Goal: Book appointment/travel/reservation

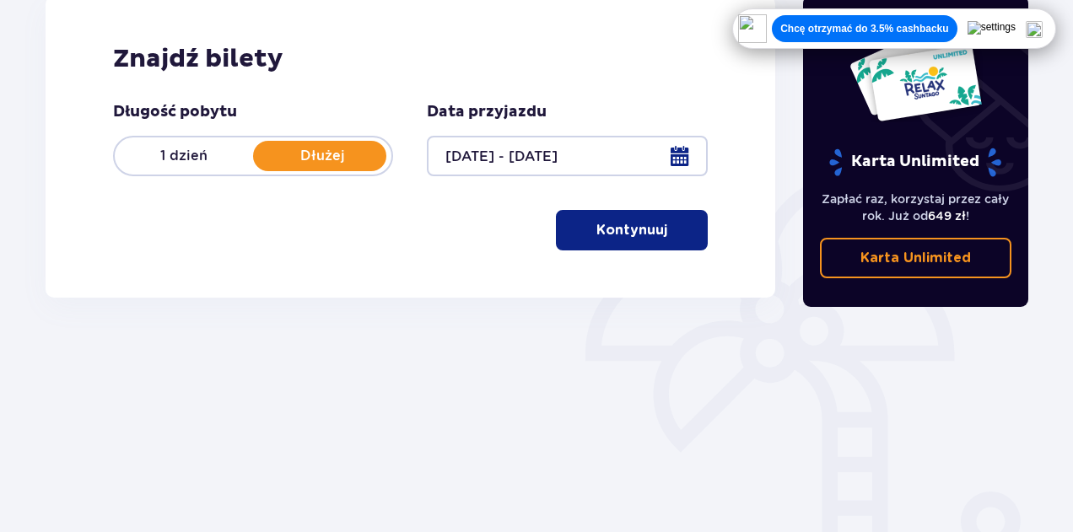
scroll to position [327, 0]
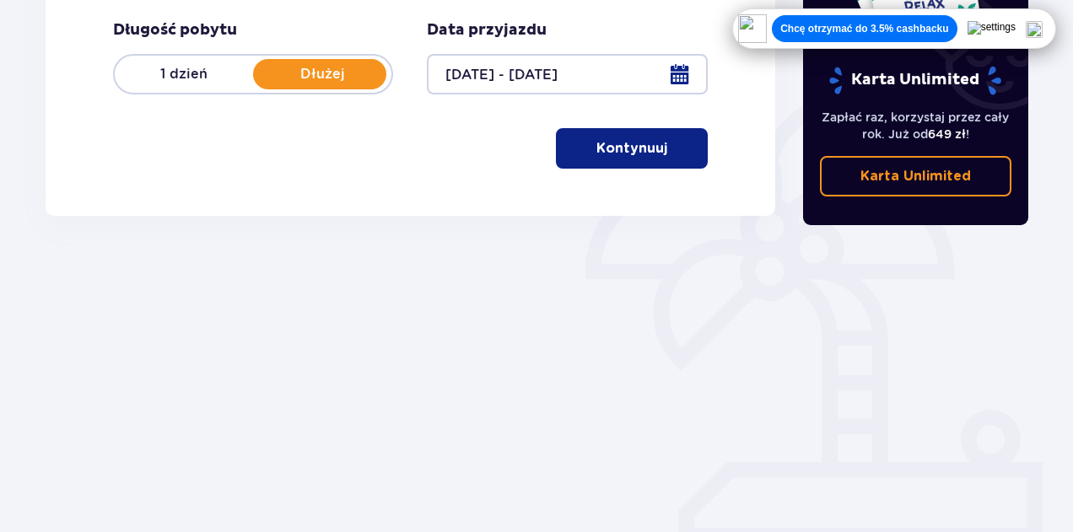
click at [493, 78] on div at bounding box center [567, 74] width 280 height 40
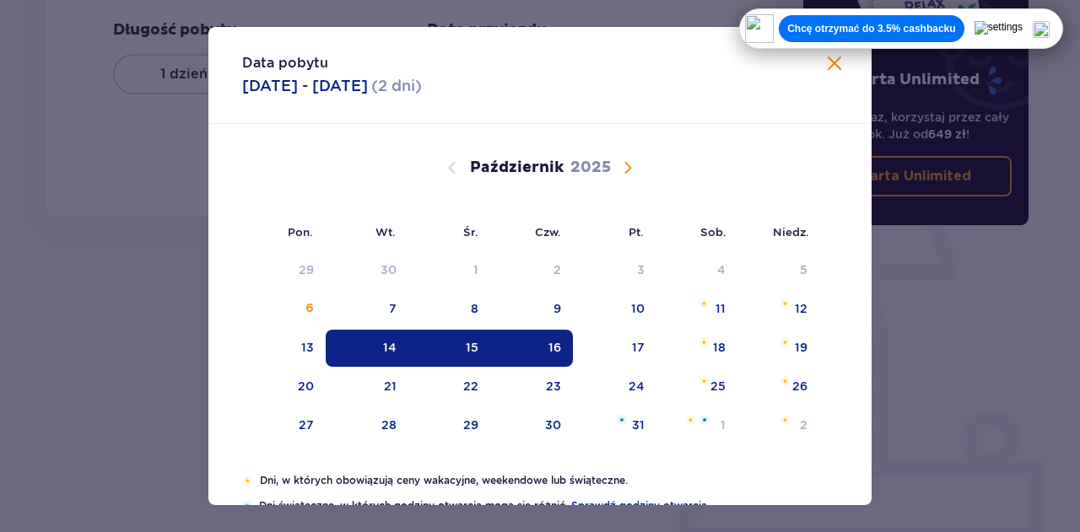
click at [378, 347] on div "14" at bounding box center [367, 348] width 83 height 37
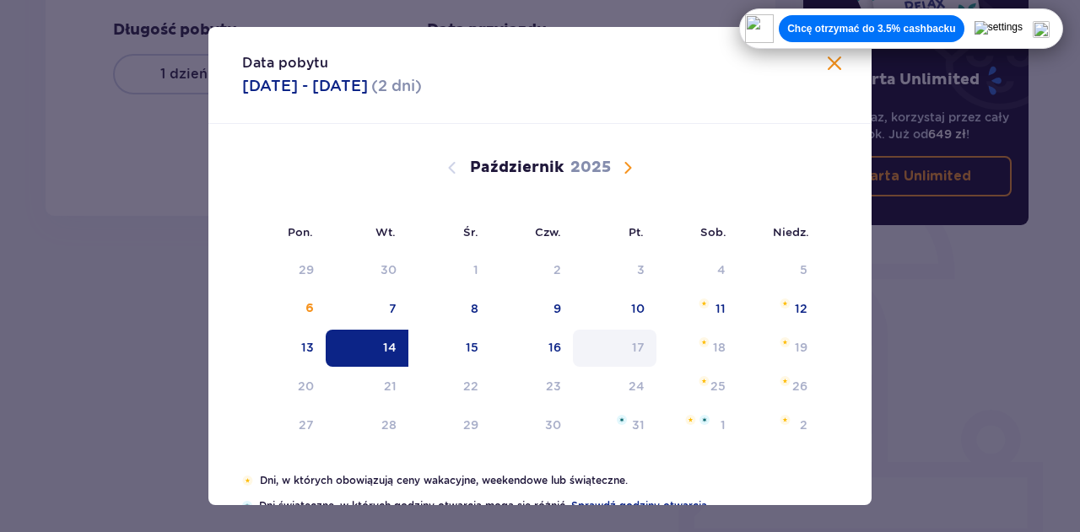
click at [634, 350] on div "17" at bounding box center [638, 347] width 13 height 17
click at [574, 348] on div "17" at bounding box center [614, 348] width 83 height 37
click at [550, 353] on div "16" at bounding box center [554, 347] width 13 height 17
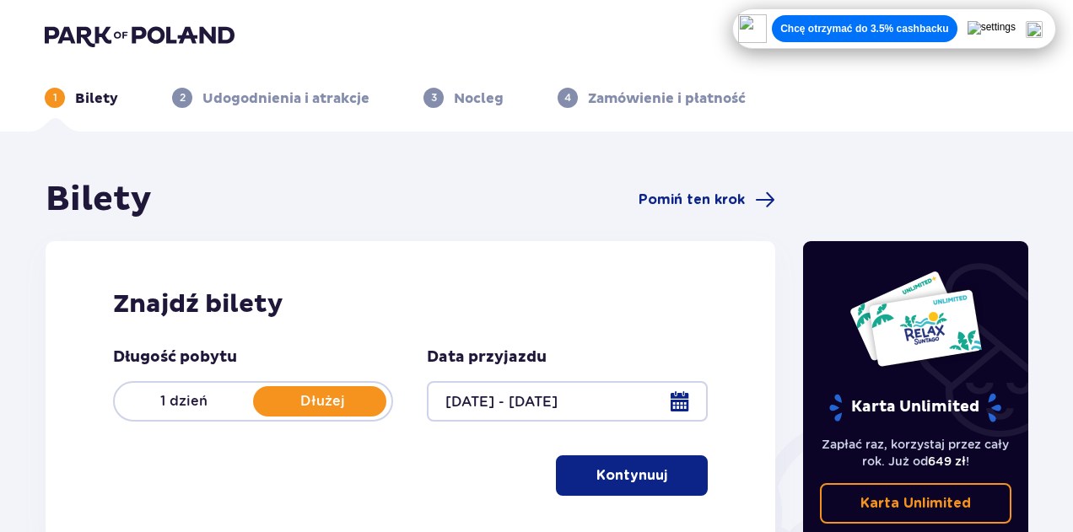
click at [638, 474] on p "Kontynuuj" at bounding box center [631, 475] width 71 height 19
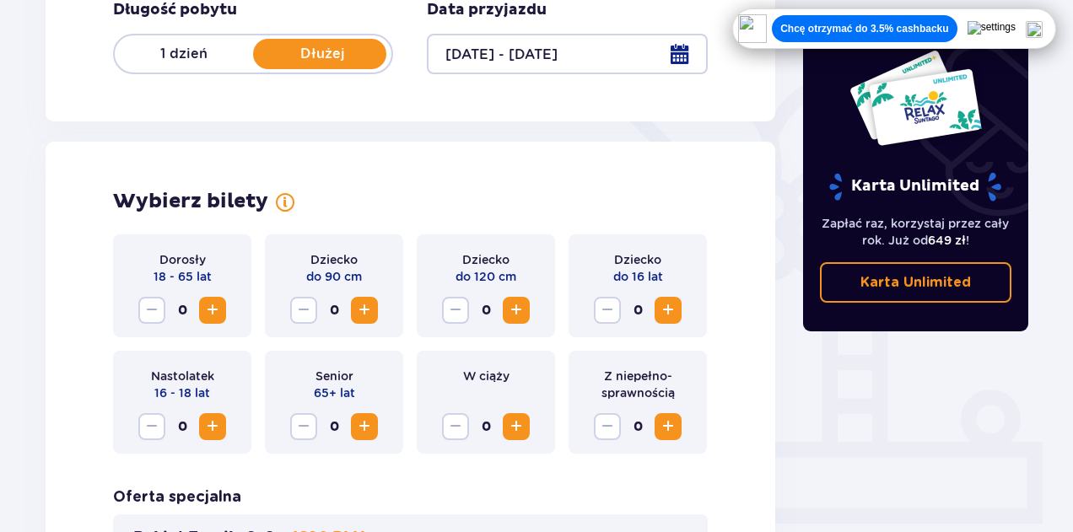
scroll to position [385, 0]
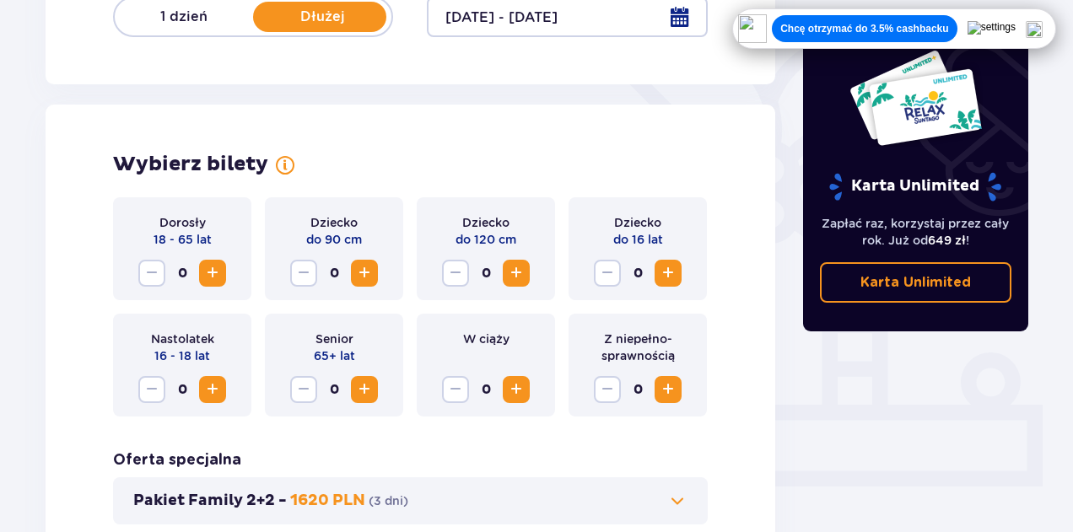
click at [214, 274] on span "Zwiększ" at bounding box center [212, 273] width 20 height 20
click at [670, 272] on span "Zwiększ" at bounding box center [668, 273] width 20 height 20
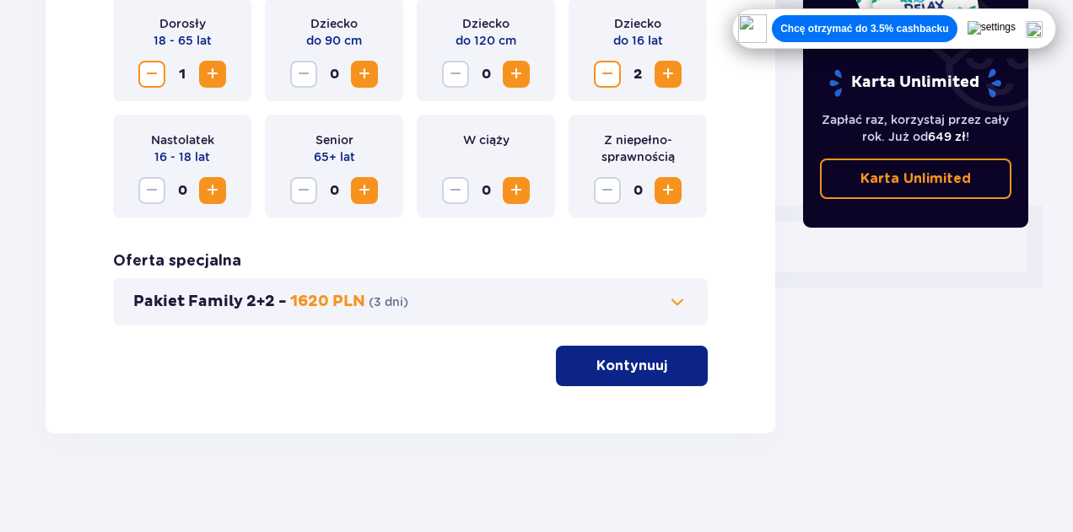
scroll to position [585, 0]
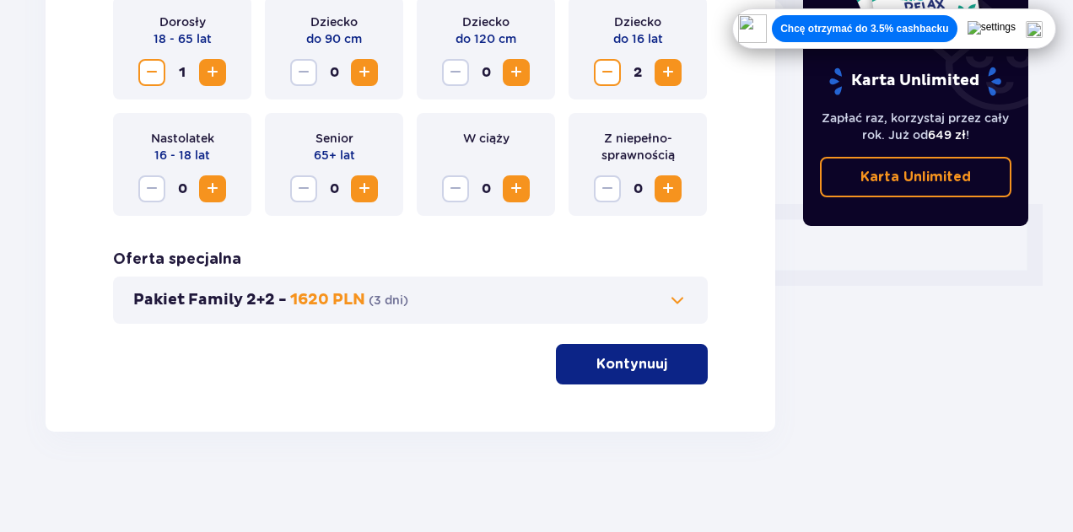
click at [628, 365] on p "Kontynuuj" at bounding box center [631, 364] width 71 height 19
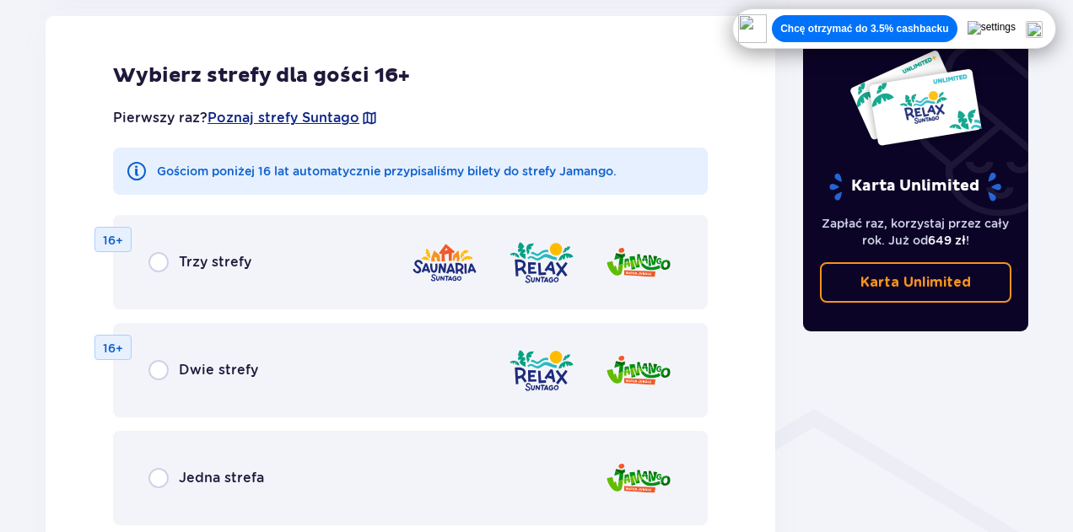
scroll to position [1064, 0]
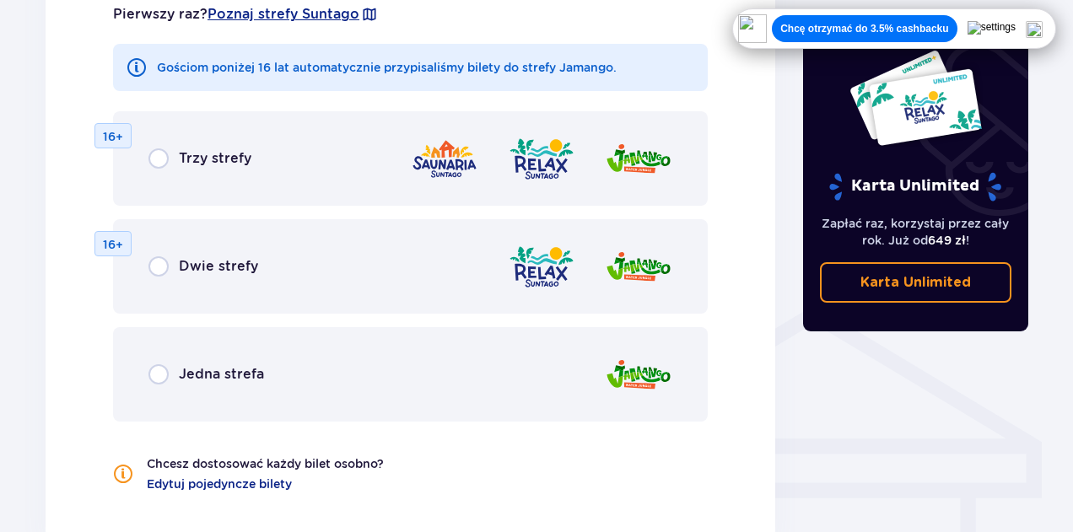
click at [154, 377] on input "radio" at bounding box center [158, 374] width 20 height 20
radio input "true"
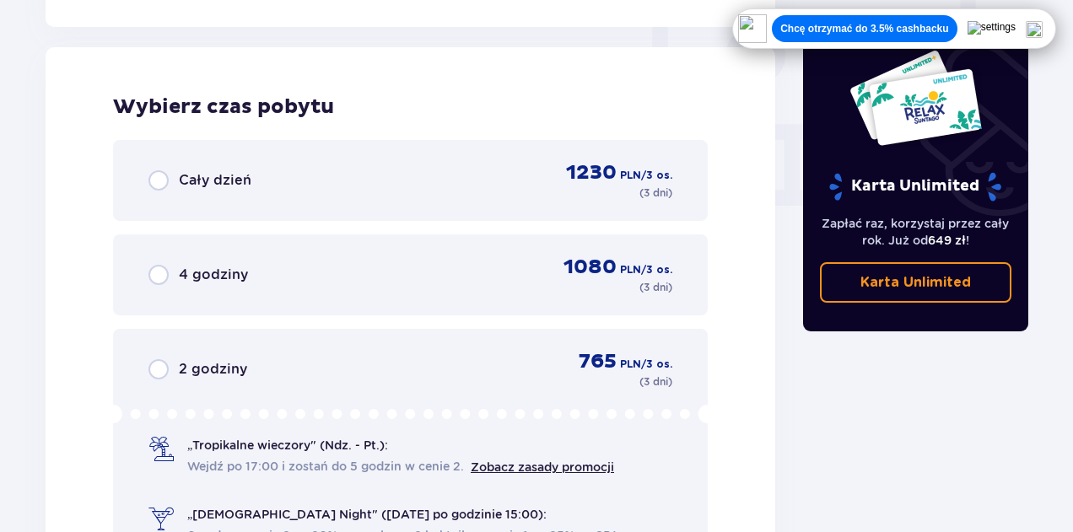
scroll to position [1579, 0]
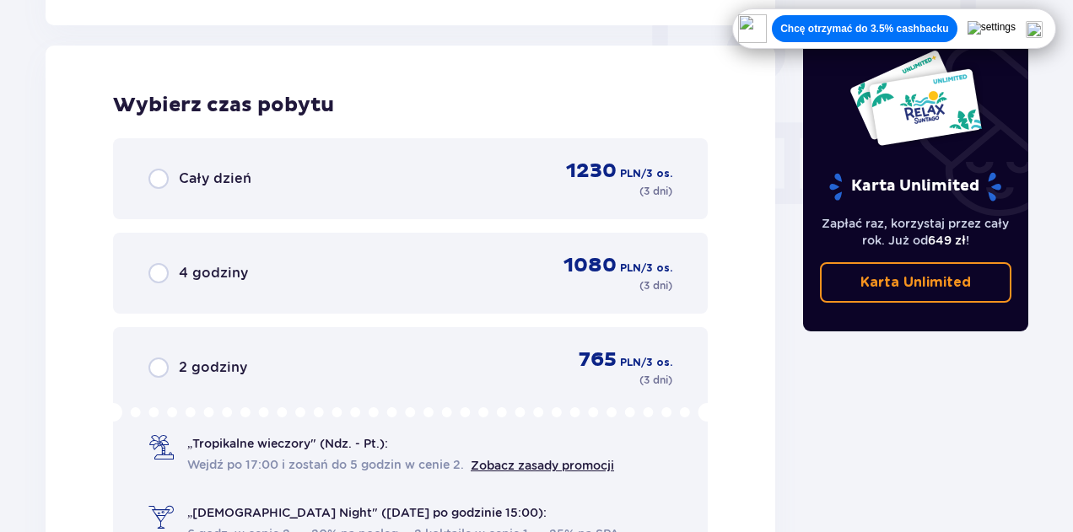
click at [158, 176] on input "radio" at bounding box center [158, 179] width 20 height 20
radio input "true"
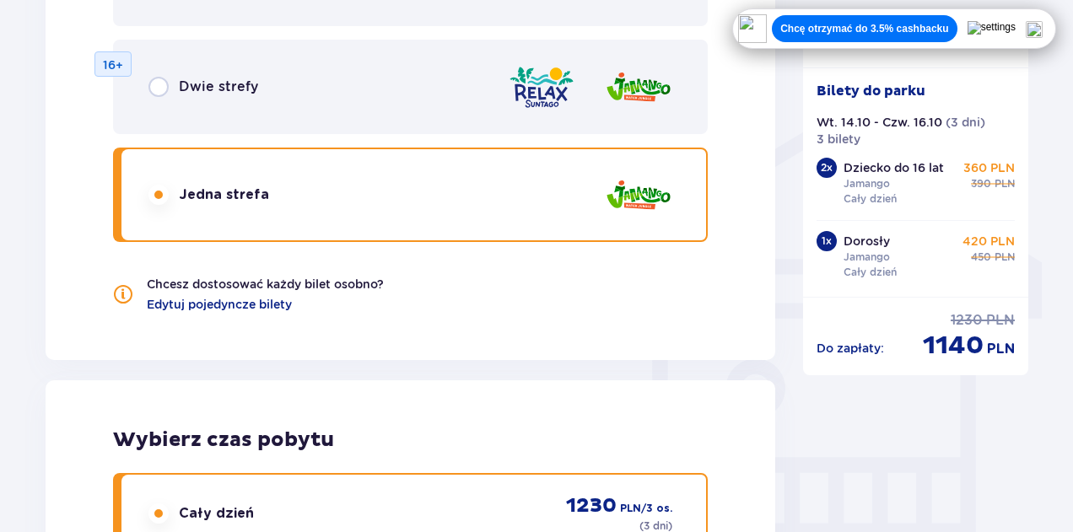
scroll to position [1073, 0]
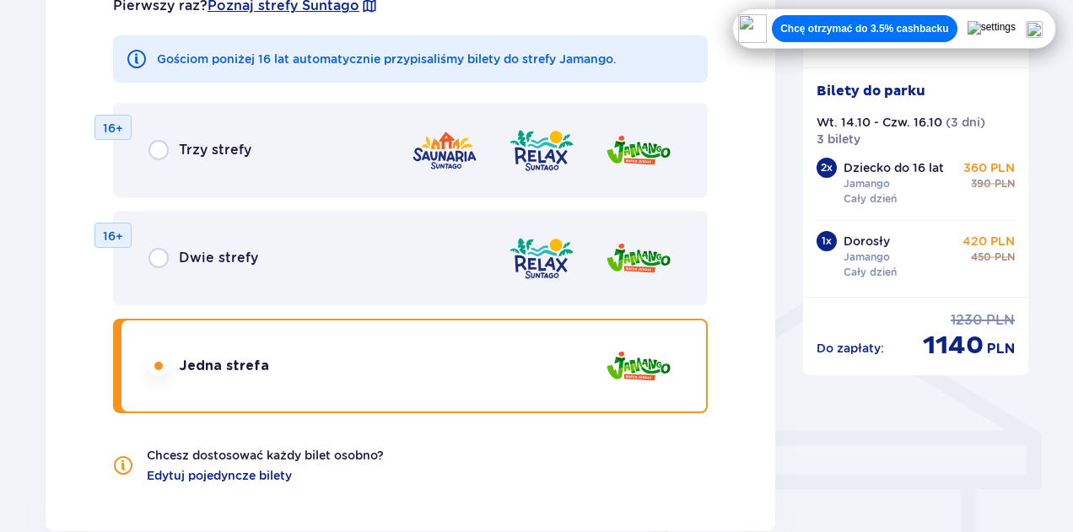
click at [883, 29] on p "Chcę otrzymać do 3.5% cashbacku" at bounding box center [864, 28] width 168 height 13
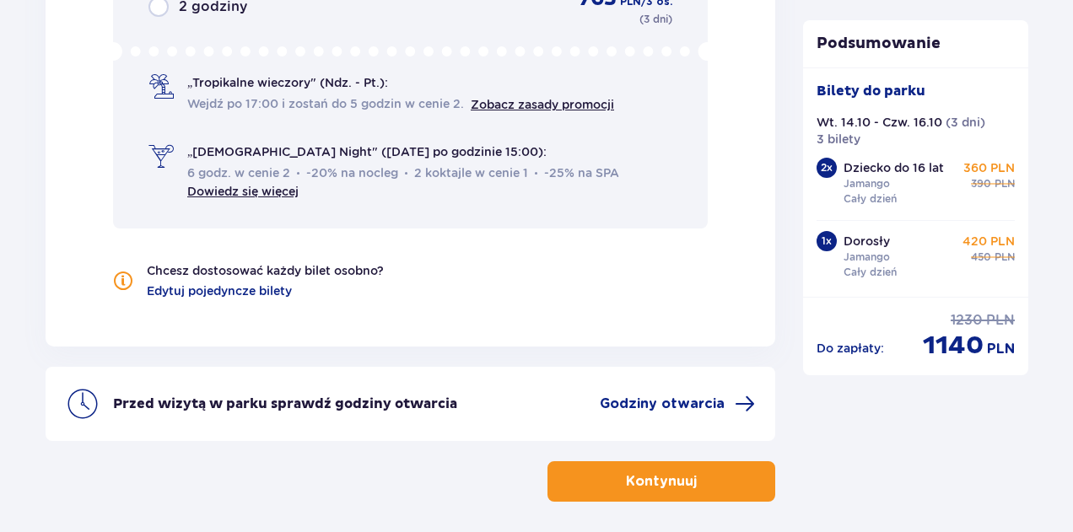
scroll to position [2011, 0]
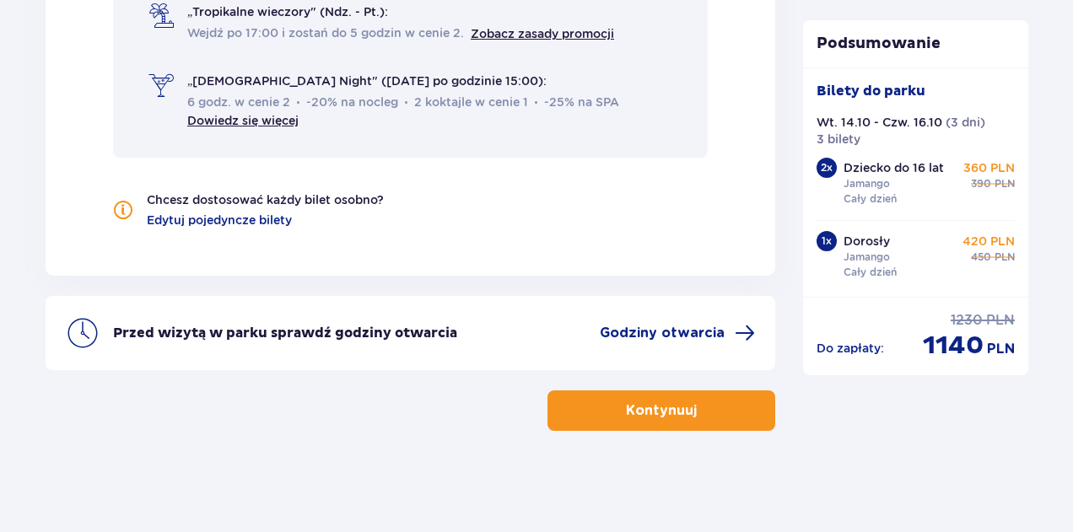
click at [669, 407] on p "Kontynuuj" at bounding box center [661, 410] width 71 height 19
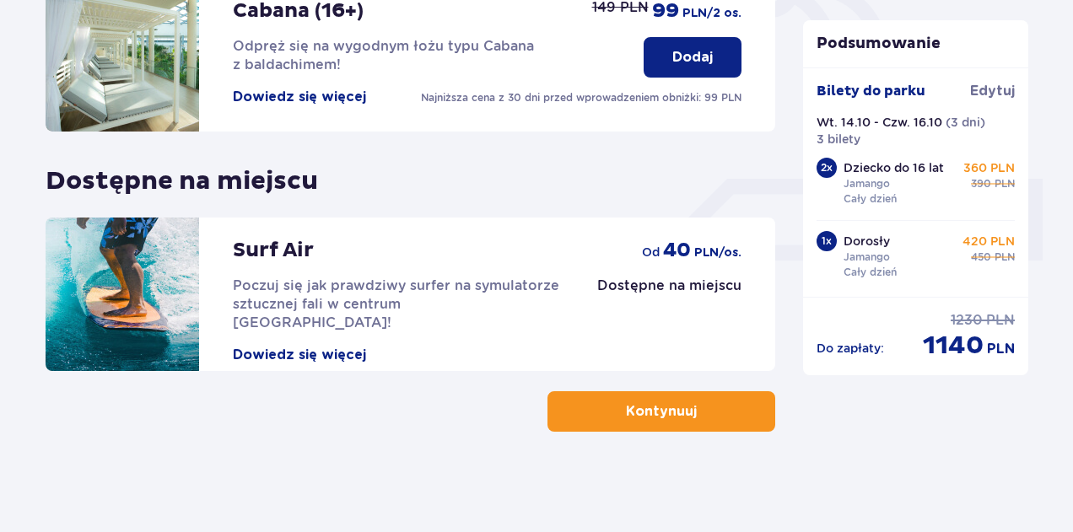
click at [681, 414] on p "Kontynuuj" at bounding box center [661, 411] width 71 height 19
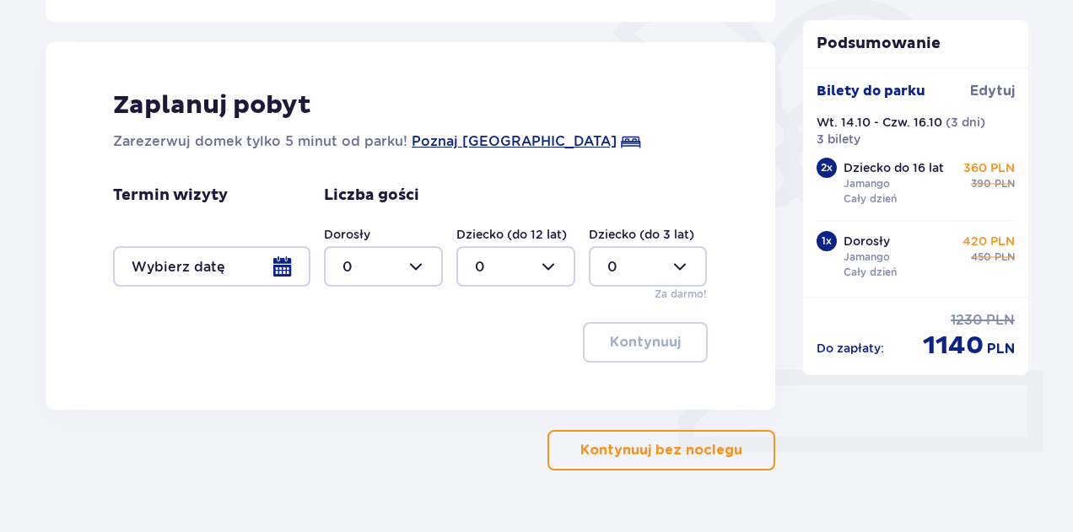
scroll to position [457, 0]
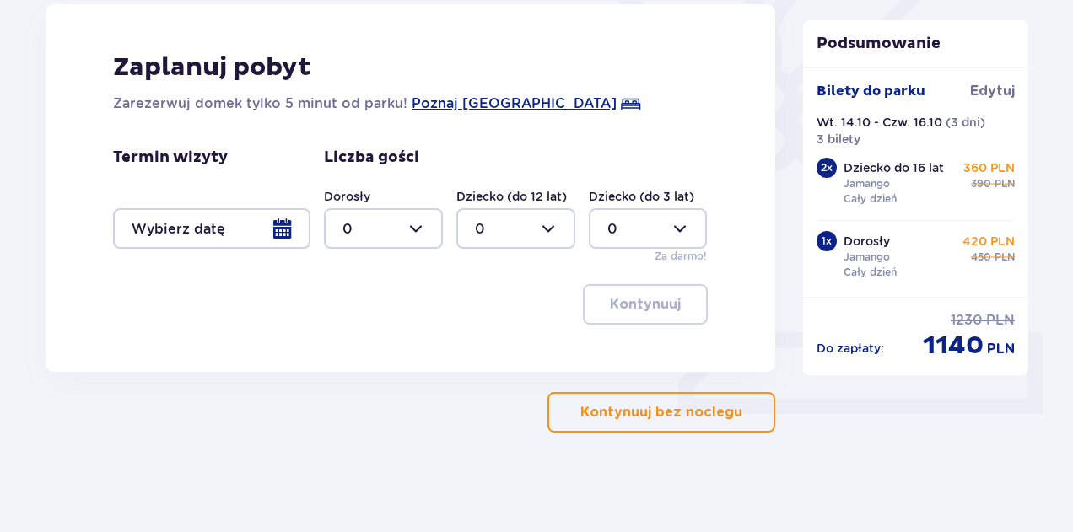
click at [215, 227] on div at bounding box center [211, 228] width 197 height 40
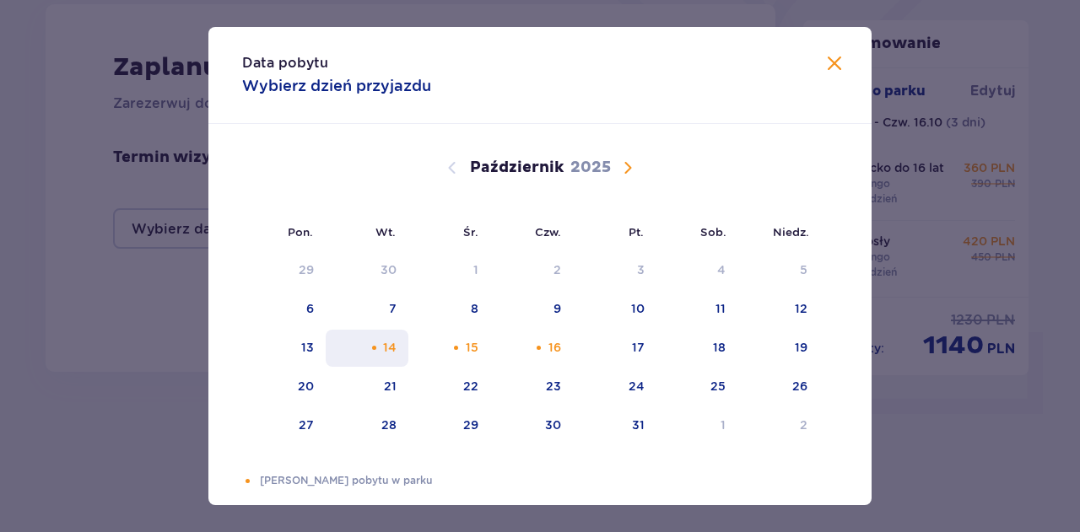
click at [391, 347] on div "14" at bounding box center [389, 347] width 13 height 17
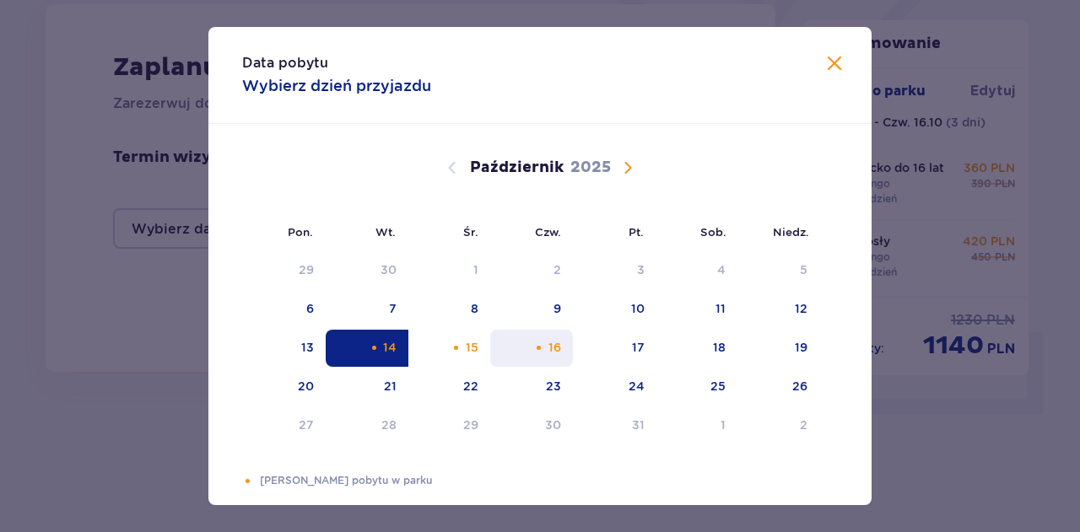
drag, startPoint x: 564, startPoint y: 351, endPoint x: 567, endPoint y: 366, distance: 15.4
click at [565, 352] on div "16" at bounding box center [531, 348] width 83 height 37
type input "[DATE] - [DATE]"
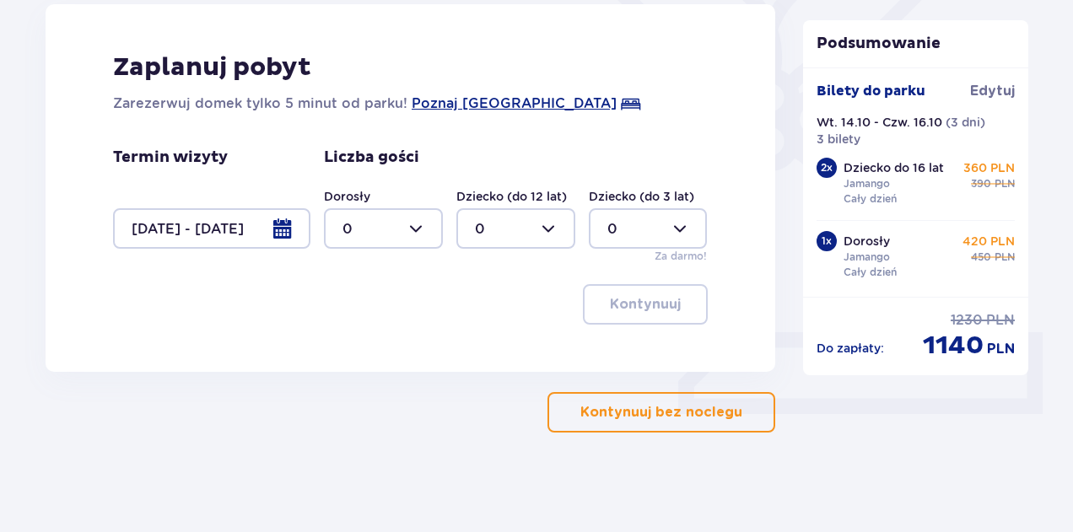
click at [418, 229] on div at bounding box center [383, 228] width 119 height 40
click at [360, 314] on div "1" at bounding box center [383, 314] width 82 height 19
type input "1"
click at [550, 230] on div at bounding box center [515, 228] width 119 height 40
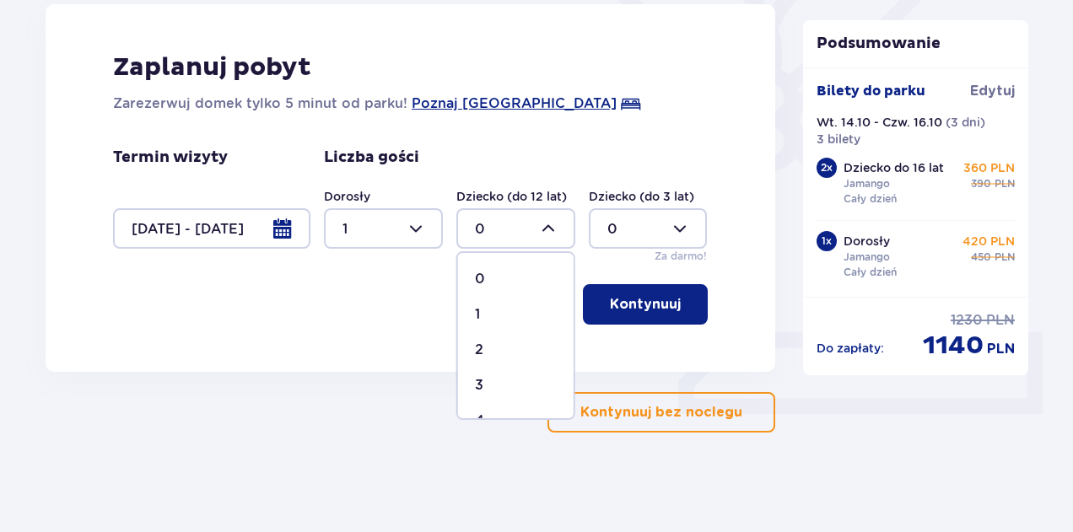
click at [491, 355] on div "2" at bounding box center [516, 350] width 82 height 19
type input "2"
click at [418, 230] on div at bounding box center [383, 228] width 119 height 40
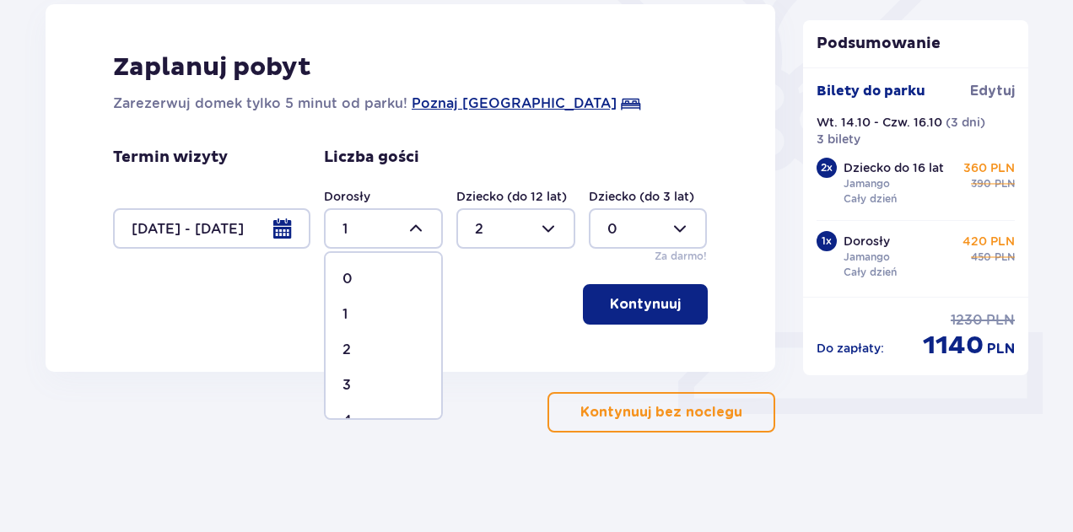
click at [363, 351] on div "2" at bounding box center [383, 350] width 82 height 19
type input "2"
click at [550, 229] on div at bounding box center [515, 228] width 119 height 40
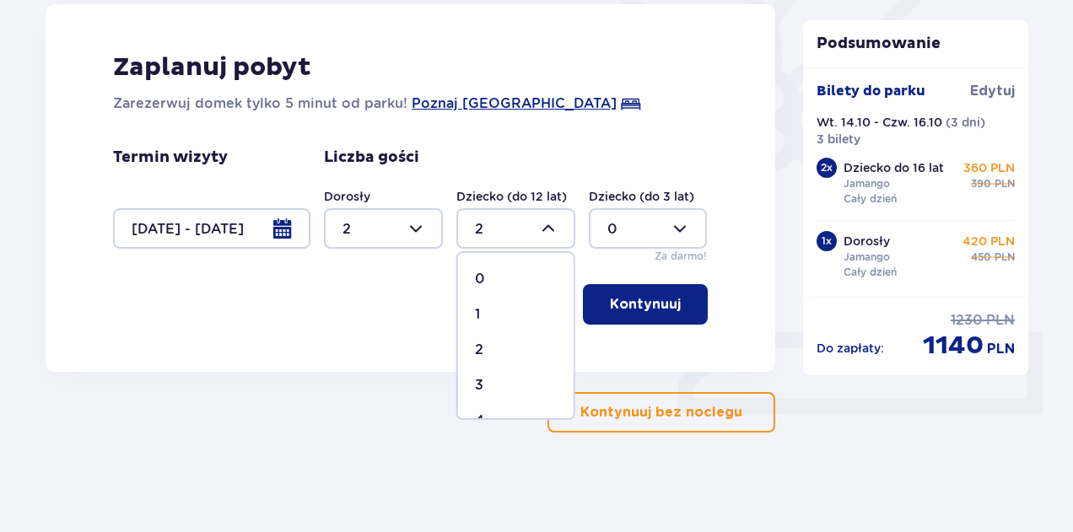
click at [509, 310] on div "1" at bounding box center [516, 314] width 82 height 19
type input "1"
click at [651, 310] on p "Kontynuuj" at bounding box center [645, 304] width 71 height 19
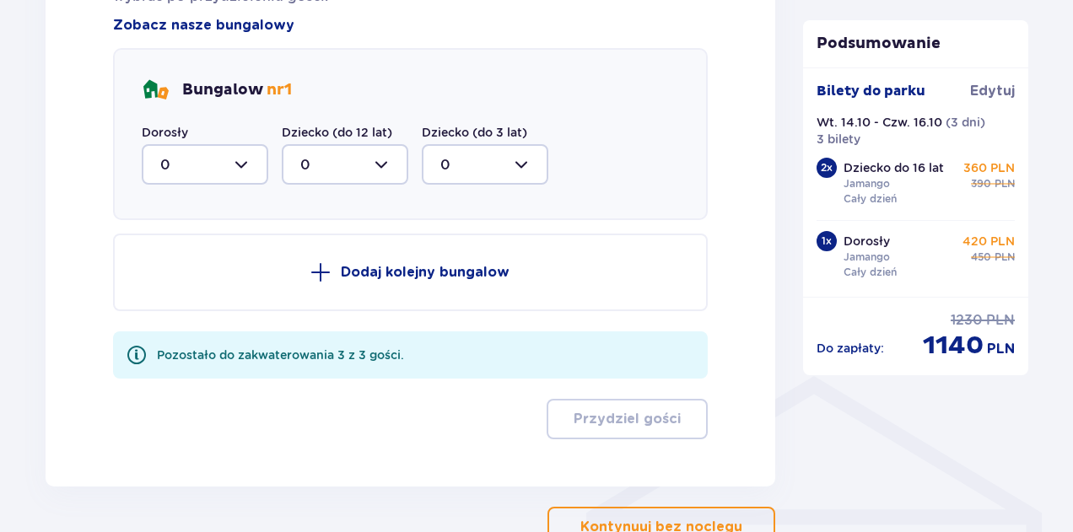
scroll to position [913, 0]
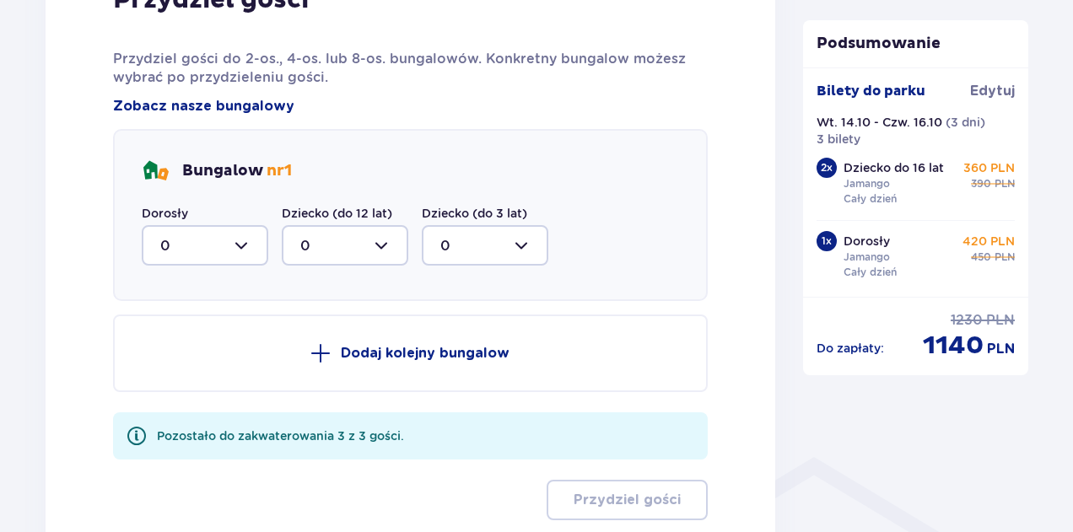
click at [245, 246] on div at bounding box center [205, 245] width 127 height 40
click at [193, 333] on div "1" at bounding box center [204, 332] width 89 height 19
type input "1"
click at [393, 244] on div at bounding box center [345, 245] width 127 height 40
click at [323, 337] on div "1" at bounding box center [344, 332] width 89 height 19
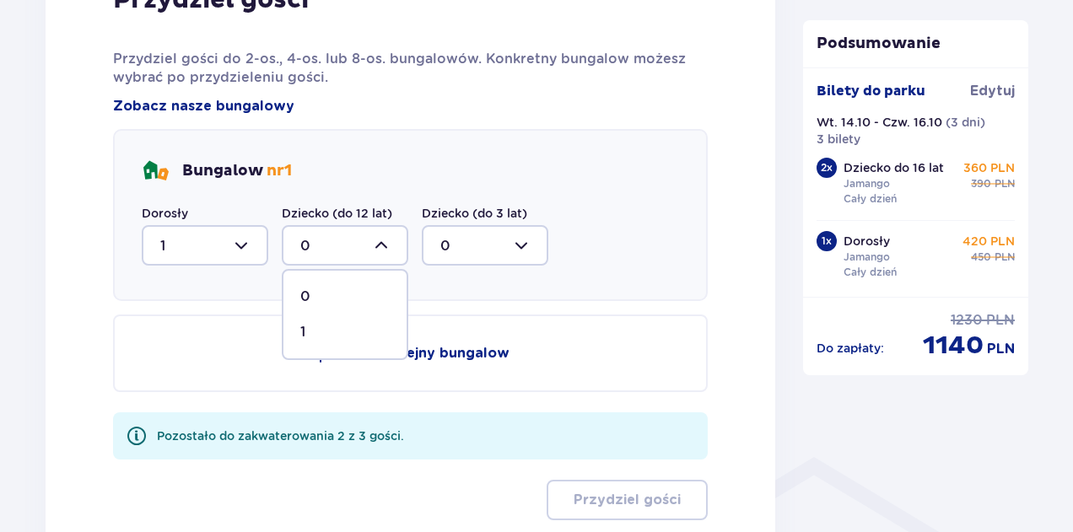
type input "1"
click at [239, 247] on div at bounding box center [205, 245] width 127 height 40
click at [193, 368] on div "2" at bounding box center [204, 367] width 89 height 19
type input "2"
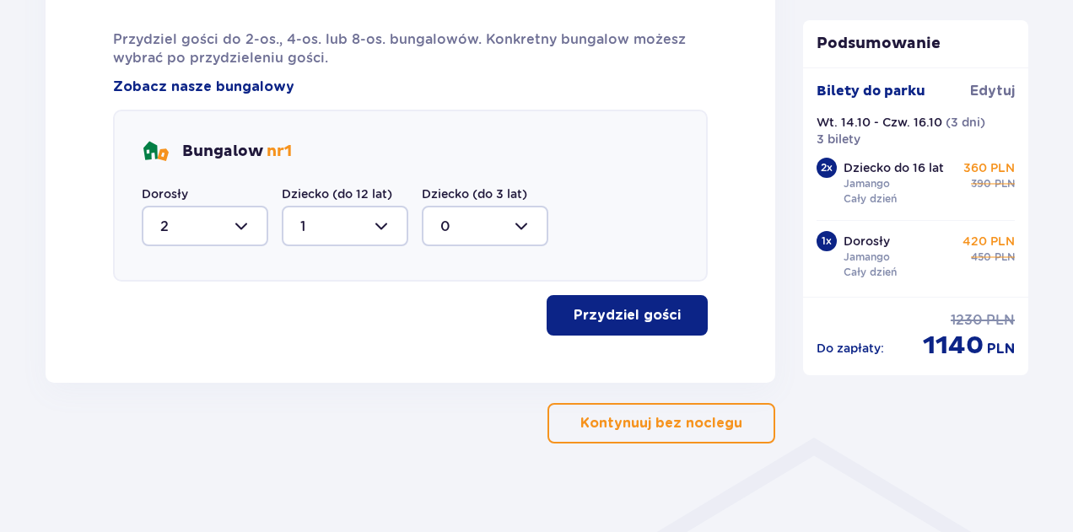
scroll to position [943, 0]
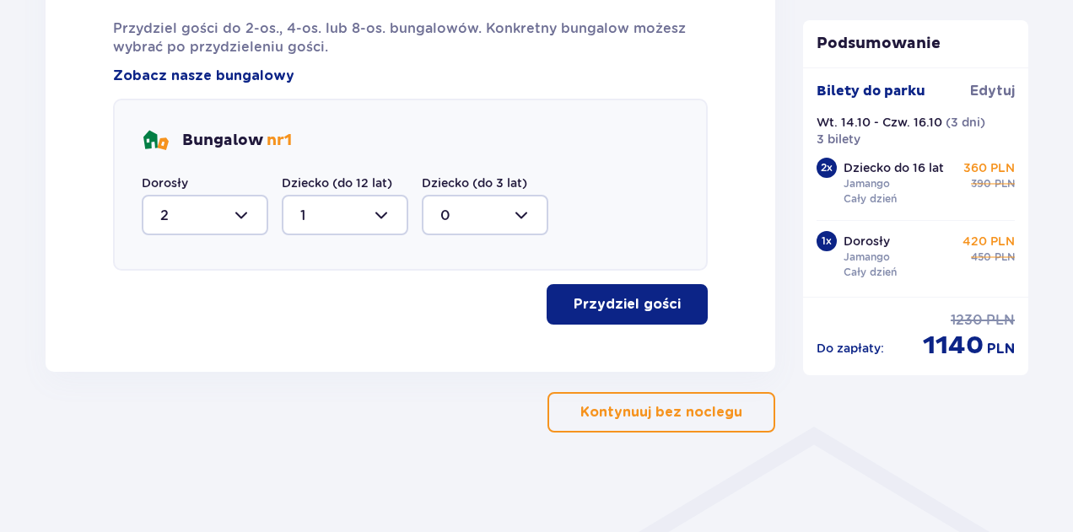
click at [616, 308] on p "Przydziel gości" at bounding box center [627, 304] width 107 height 19
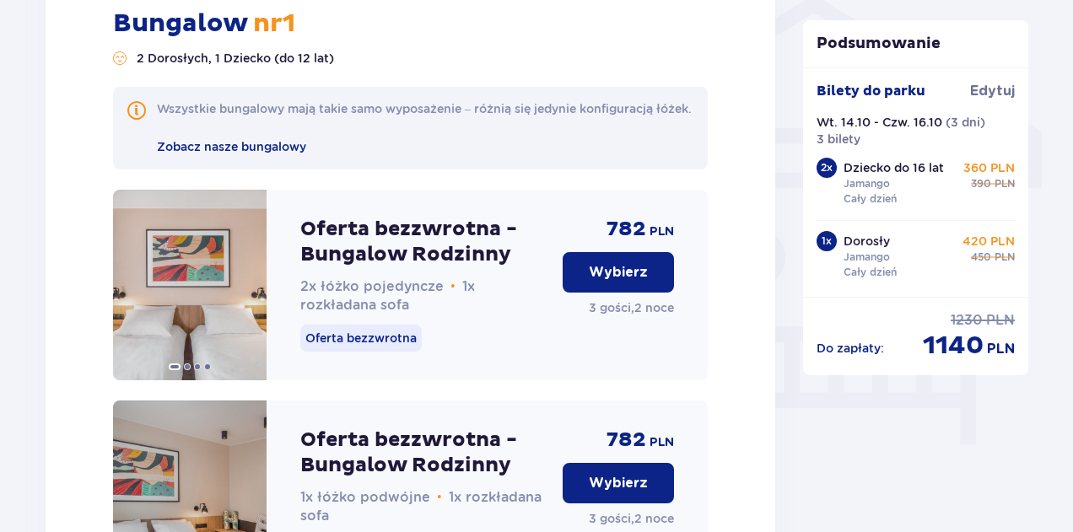
scroll to position [1532, 0]
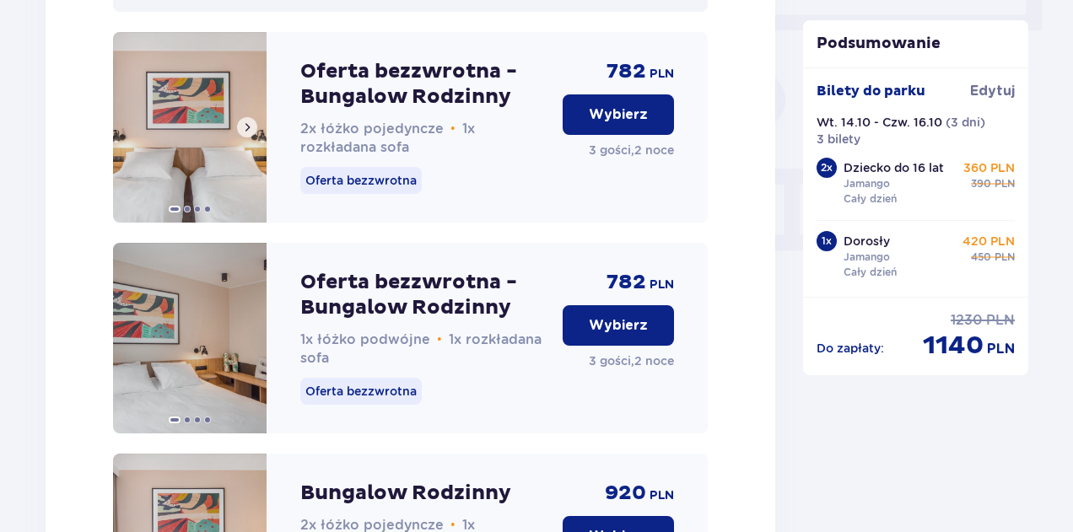
click at [140, 168] on img at bounding box center [190, 127] width 154 height 191
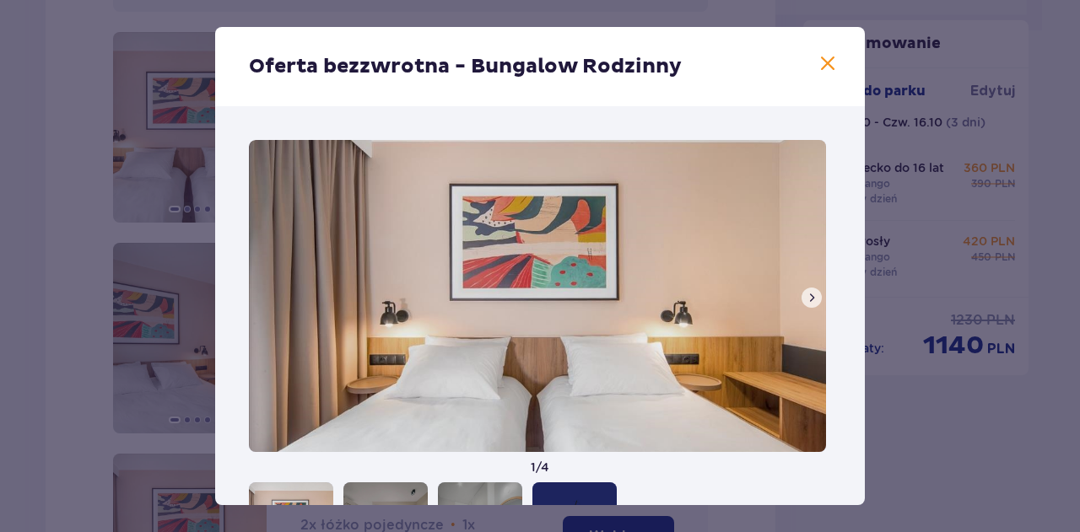
click at [805, 295] on span at bounding box center [811, 297] width 13 height 13
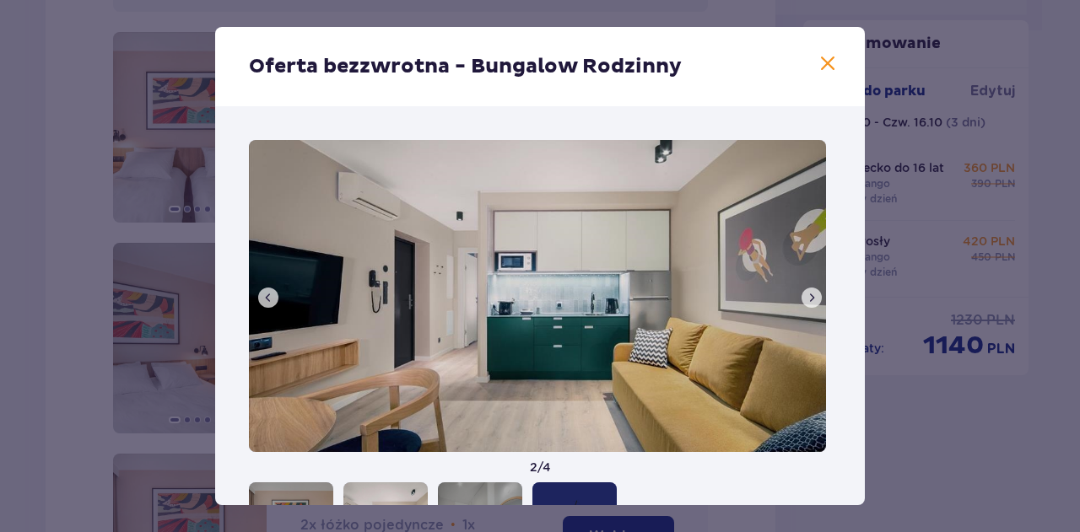
click at [805, 294] on span at bounding box center [811, 297] width 13 height 13
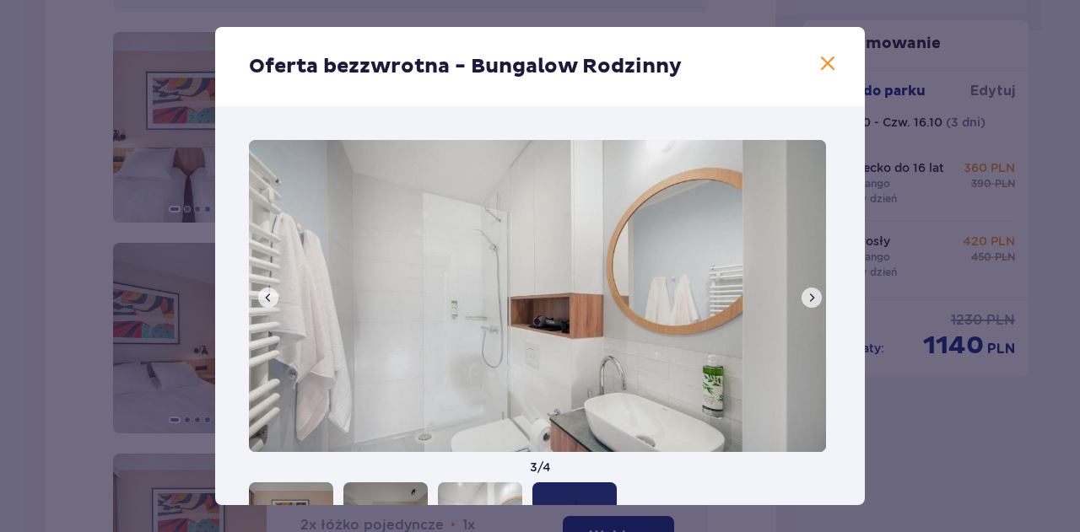
click at [805, 294] on span at bounding box center [811, 297] width 13 height 13
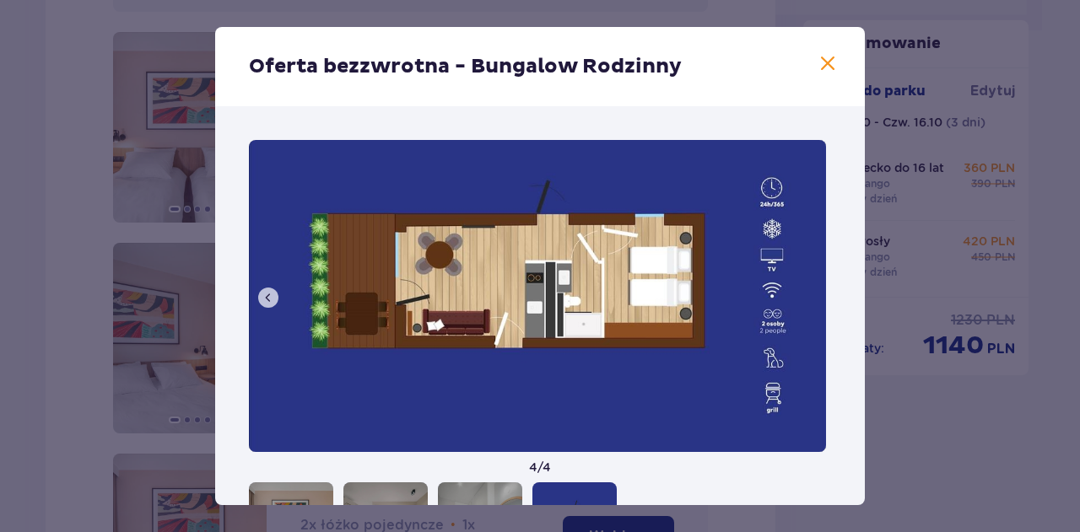
click at [804, 294] on img at bounding box center [537, 296] width 577 height 312
click at [817, 67] on span at bounding box center [827, 64] width 20 height 20
